Goal: Information Seeking & Learning: Learn about a topic

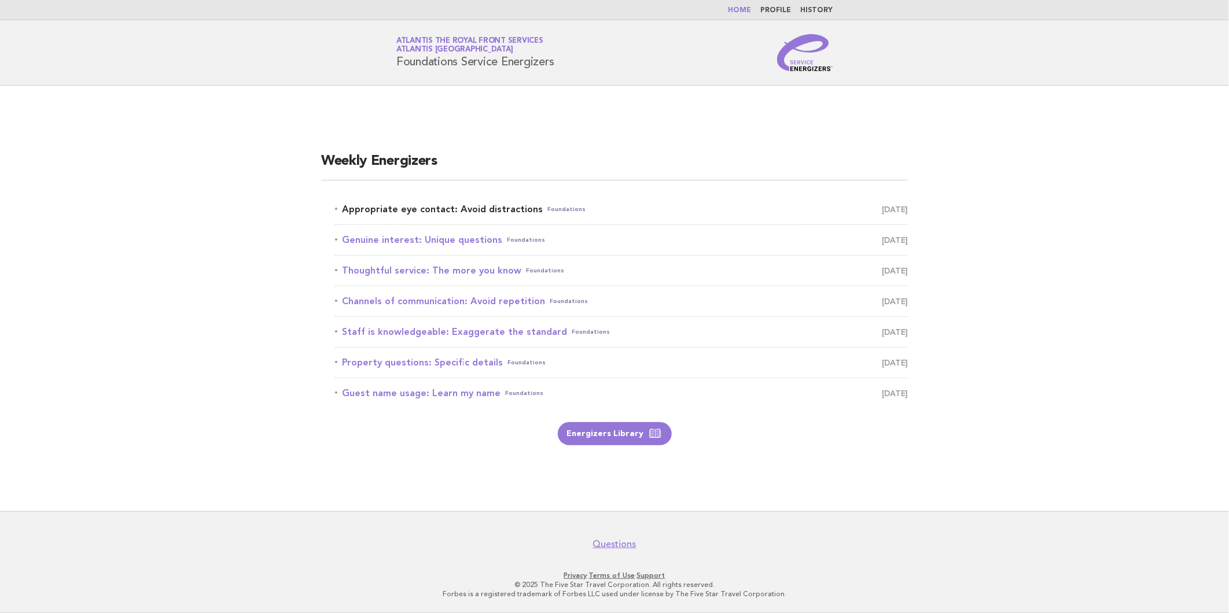
click at [477, 211] on link "Appropriate eye contact: Avoid distractions Foundations [DATE]" at bounding box center [621, 209] width 573 height 16
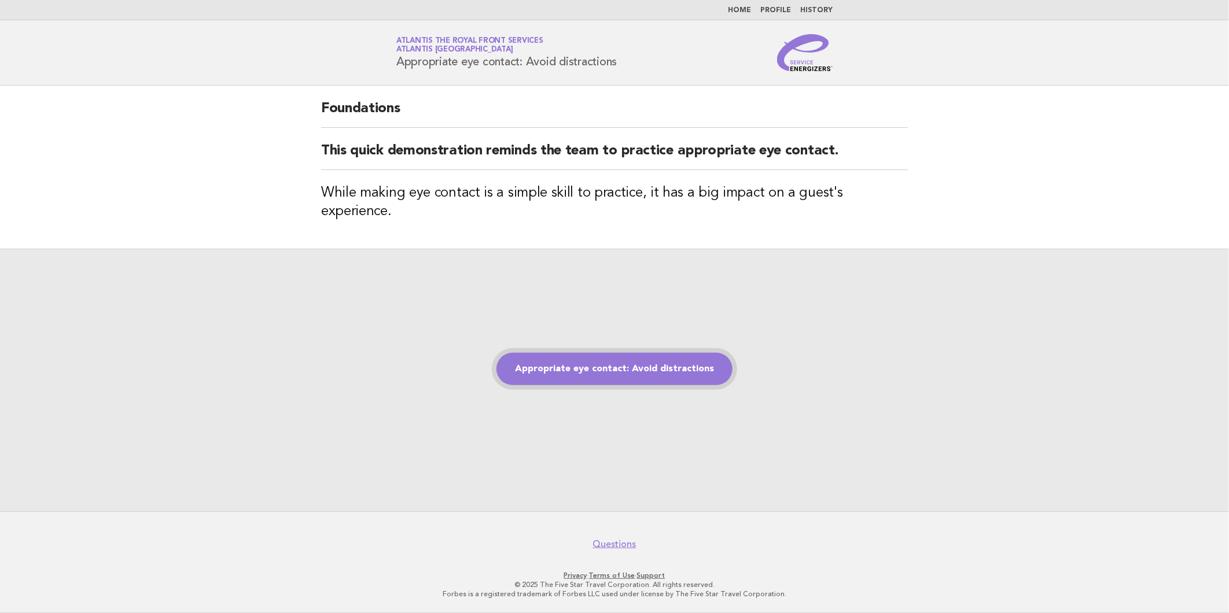
click at [592, 353] on link "Appropriate eye contact: Avoid distractions" at bounding box center [614, 369] width 236 height 32
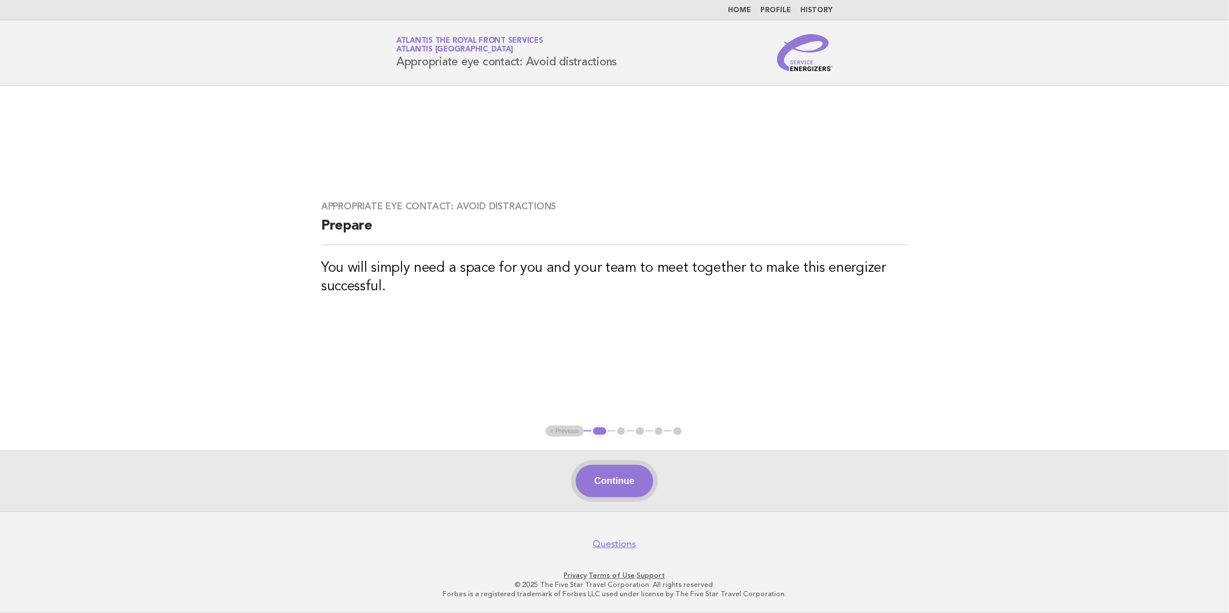
click at [599, 479] on button "Continue" at bounding box center [614, 481] width 77 height 32
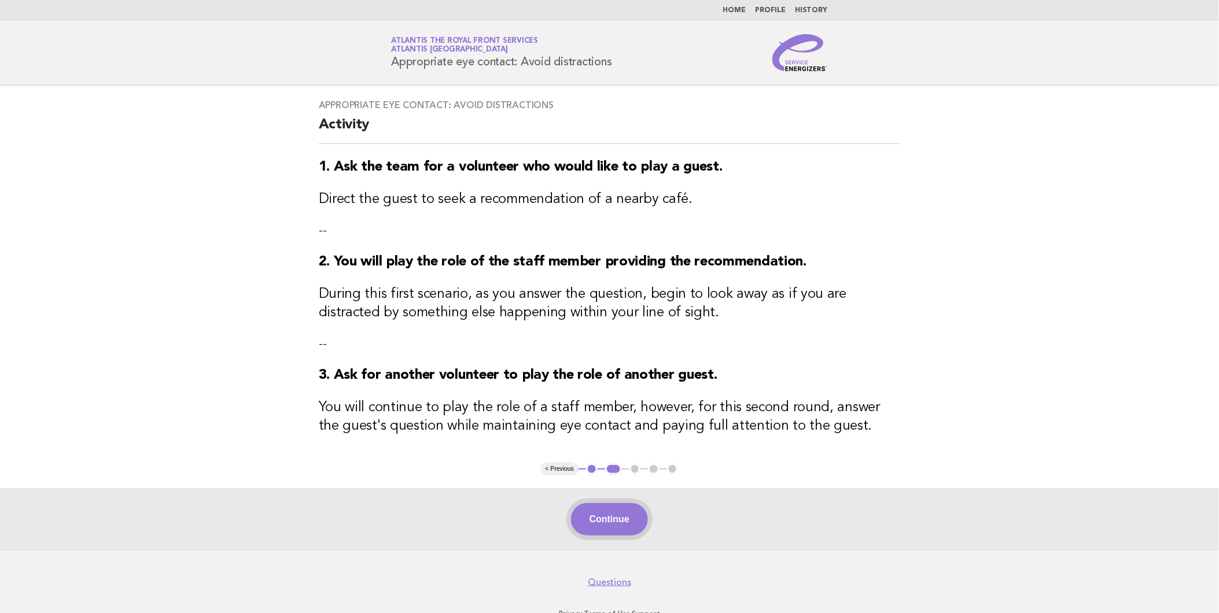
click at [602, 511] on button "Continue" at bounding box center [609, 519] width 77 height 32
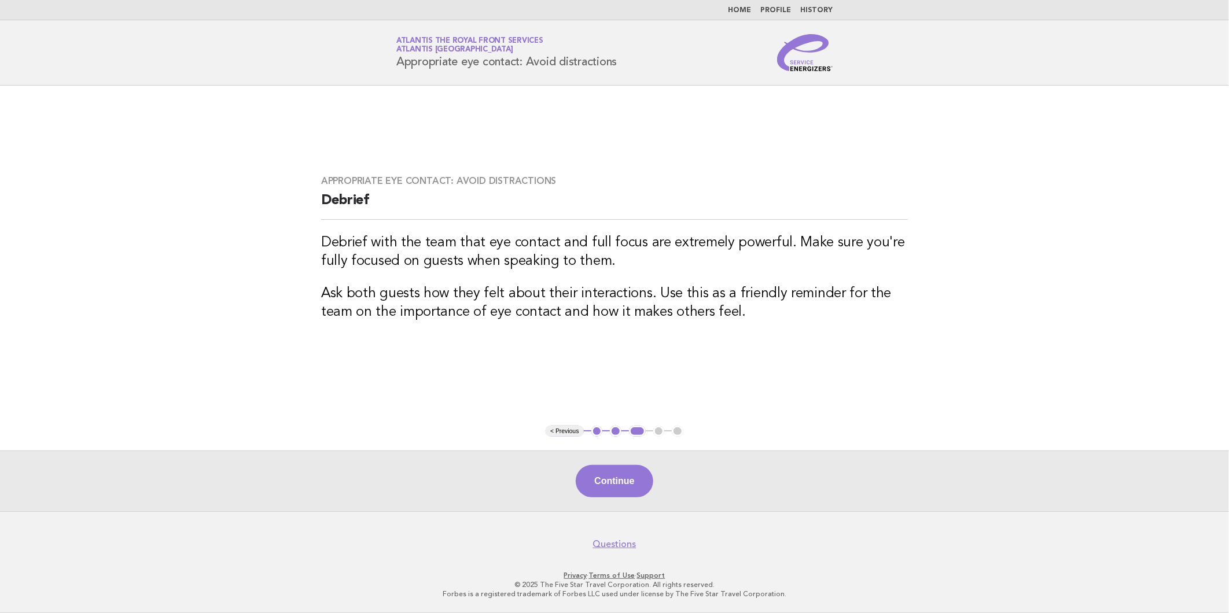
click at [625, 499] on div "Continue" at bounding box center [614, 481] width 1229 height 61
click at [634, 479] on button "Continue" at bounding box center [614, 481] width 77 height 32
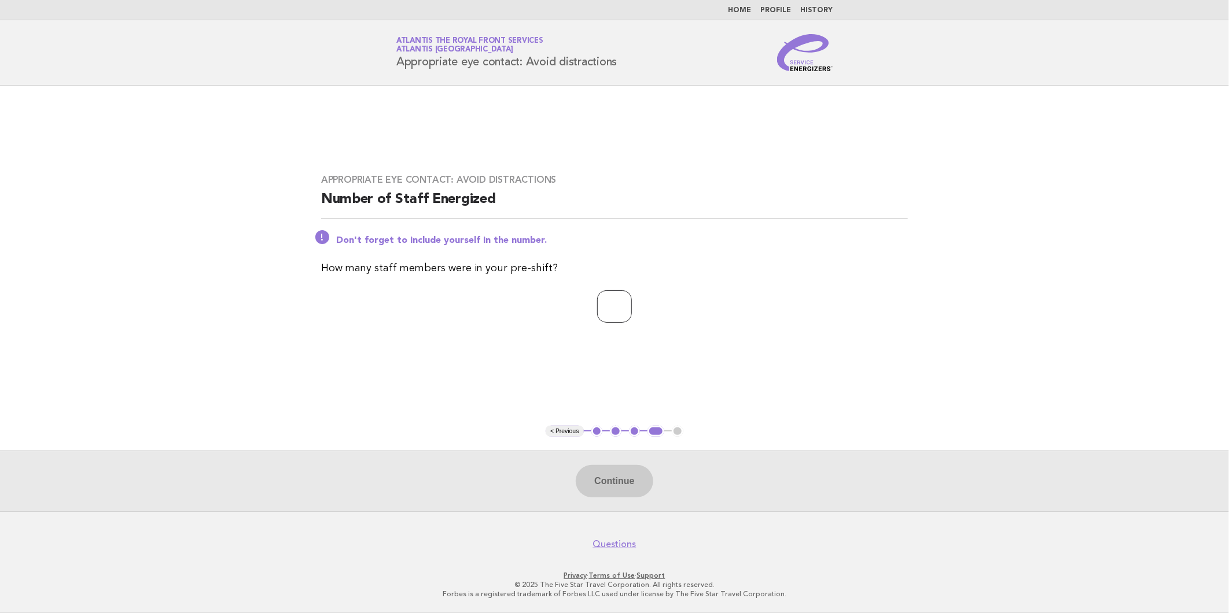
click at [610, 316] on input "number" at bounding box center [614, 306] width 35 height 32
type input "*"
click at [624, 479] on button "Continue" at bounding box center [614, 481] width 77 height 32
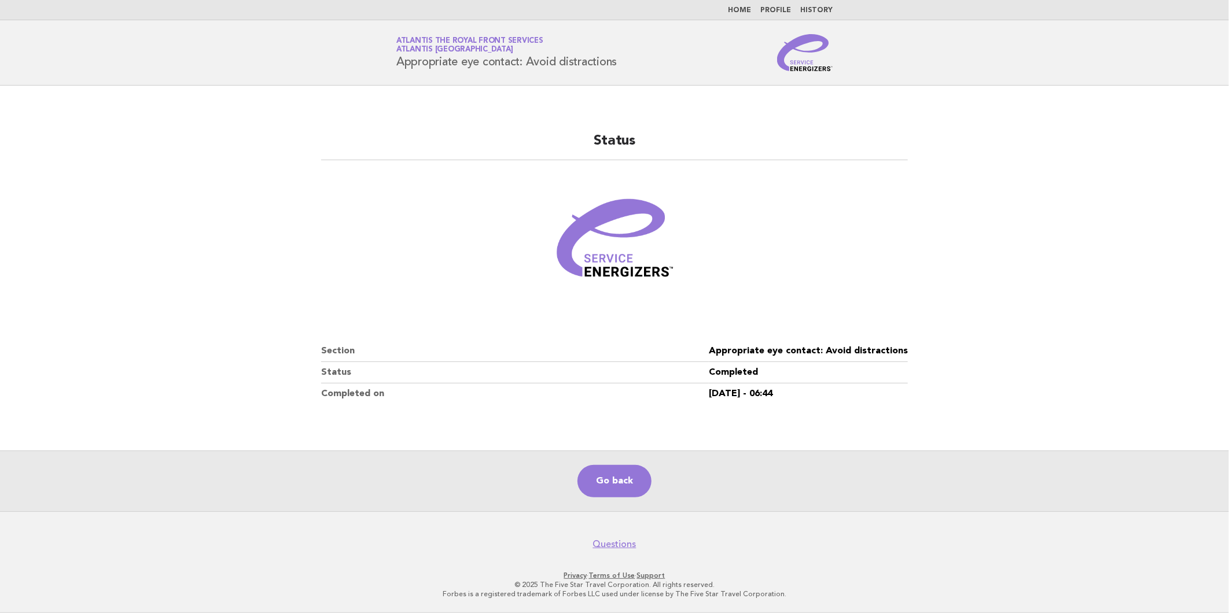
click at [742, 9] on link "Home" at bounding box center [739, 10] width 23 height 7
